Goal: Task Accomplishment & Management: Use online tool/utility

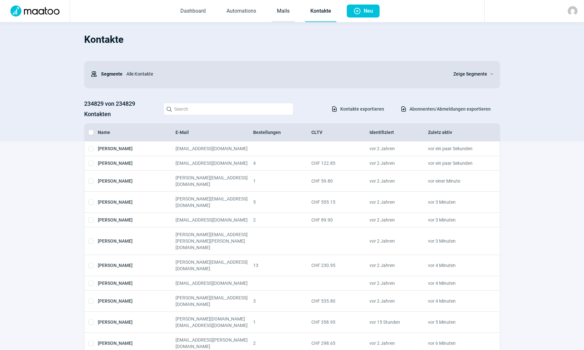
click at [276, 10] on link "Mails" at bounding box center [283, 11] width 23 height 21
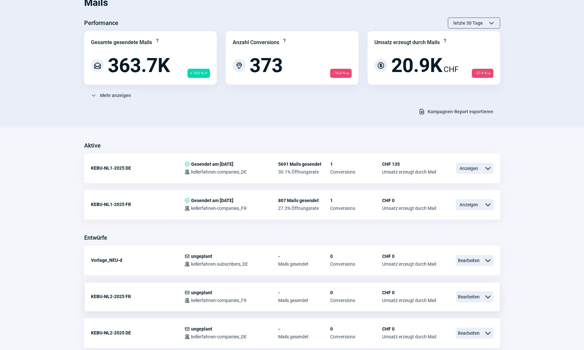
scroll to position [130, 0]
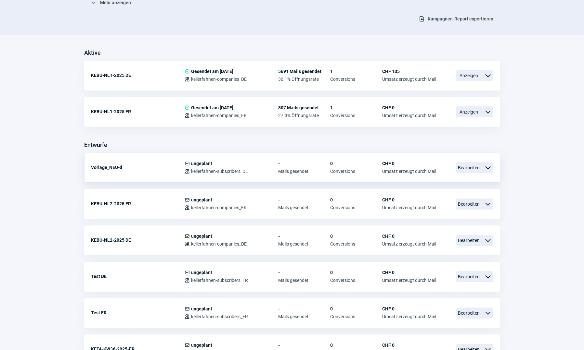
click at [273, 164] on span "Mail icon ungeplant" at bounding box center [231, 163] width 94 height 5
click at [467, 169] on span "Bearbeiten" at bounding box center [469, 167] width 26 height 11
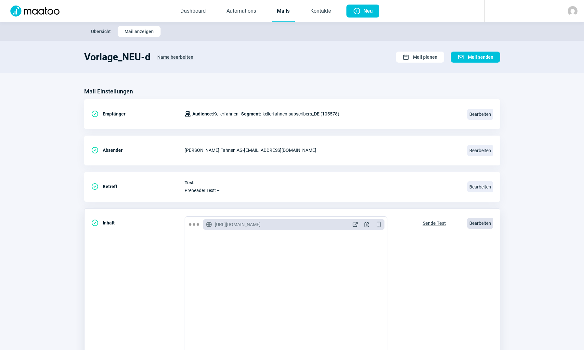
click at [474, 224] on span "Bearbeiten" at bounding box center [480, 223] width 26 height 11
